Goal: Task Accomplishment & Management: Use online tool/utility

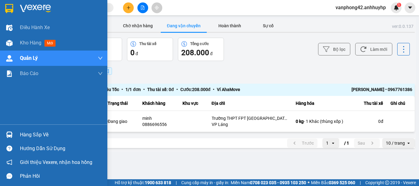
click at [11, 130] on div at bounding box center [9, 134] width 11 height 11
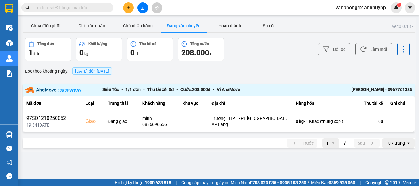
click at [273, 88] on section "Kết quả tìm kiếm ( 0 ) Bộ lọc No Data vanphong42.anhhuyhp 1 Điều hành xe Kho hà…" at bounding box center [209, 93] width 419 height 186
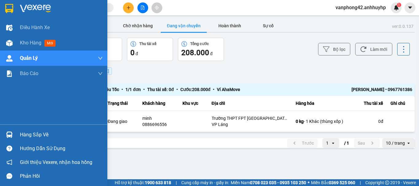
click at [17, 137] on div "Hàng sắp về" at bounding box center [53, 135] width 107 height 14
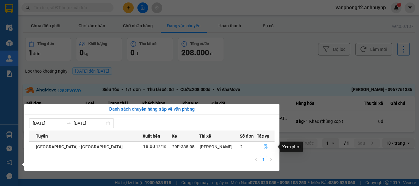
click at [266, 146] on button "button" at bounding box center [265, 147] width 17 height 10
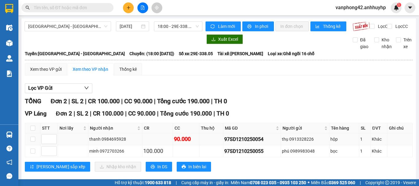
click at [254, 143] on div "97SD1210250054" at bounding box center [251, 139] width 55 height 8
copy div "97SD1210250054"
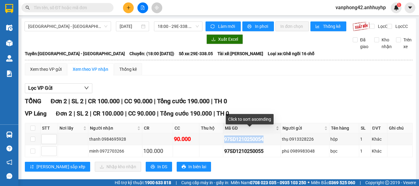
copy div "97SD1210250054"
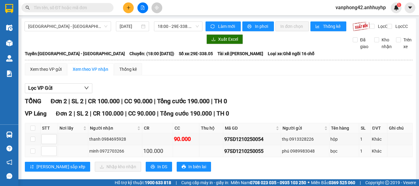
click at [250, 155] on div "97SD1210250055" at bounding box center [251, 151] width 55 height 8
copy div "97SD1210250055"
click at [35, 131] on input "checkbox" at bounding box center [32, 128] width 5 height 5
checkbox input "true"
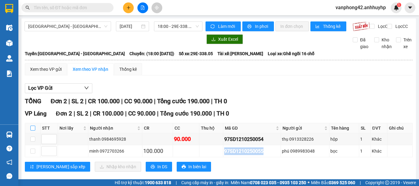
checkbox input "true"
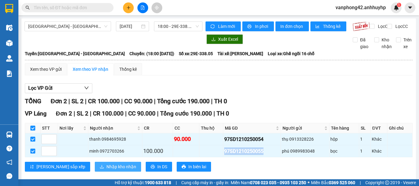
click at [100, 169] on icon "download" at bounding box center [102, 167] width 4 height 4
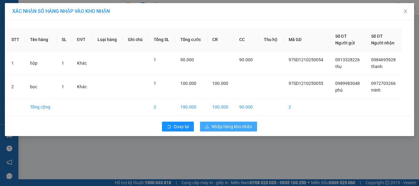
click at [219, 129] on span "Nhập hàng kho nhận" at bounding box center [232, 126] width 40 height 7
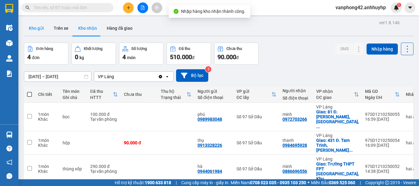
click at [36, 29] on button "Kho gửi" at bounding box center [36, 28] width 25 height 15
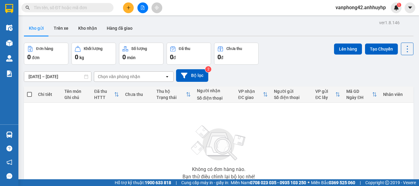
click at [292, 57] on div "Đơn hàng 0 đơn Khối lượng 0 kg Số lượng 0 món Đã thu 0 đ Chưa thu 0 đ Lên hàng …" at bounding box center [218, 54] width 389 height 22
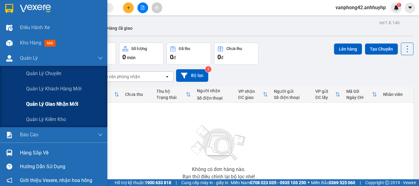
click at [50, 103] on span "Quản lý giao nhận mới" at bounding box center [52, 104] width 52 height 8
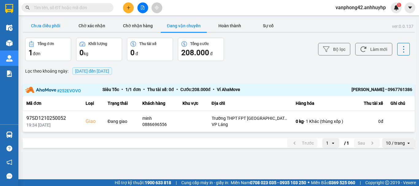
click at [38, 24] on button "Chưa điều phối" at bounding box center [46, 26] width 46 height 12
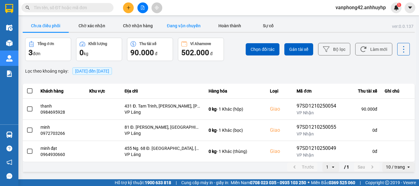
click at [193, 28] on button "Đang vận chuyển" at bounding box center [184, 26] width 46 height 12
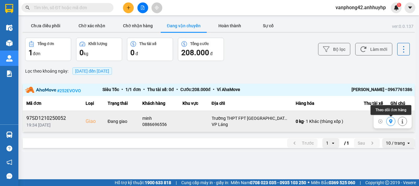
click at [388, 124] on button at bounding box center [390, 121] width 9 height 11
